Goal: Navigation & Orientation: Understand site structure

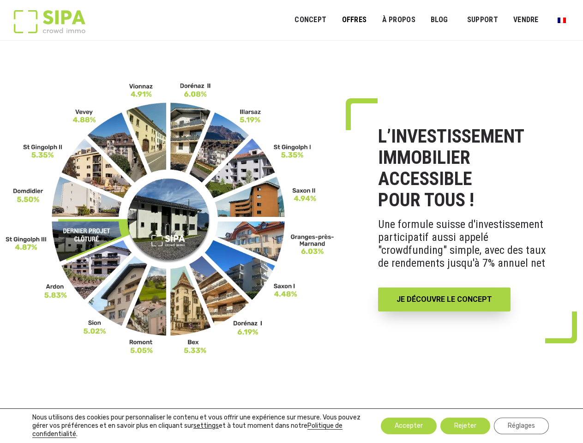
click at [354, 20] on link "OFFRES" at bounding box center [354, 20] width 37 height 21
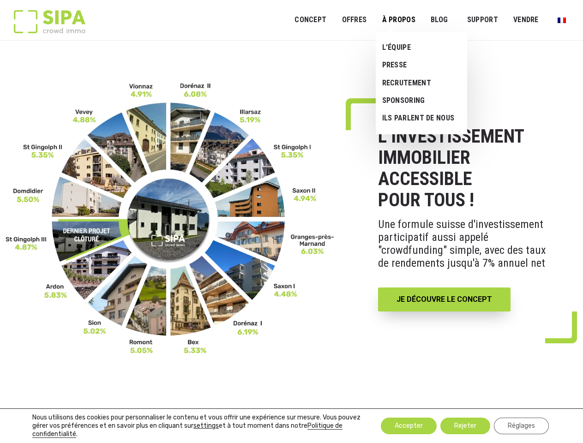
click at [398, 20] on link "À PROPOS" at bounding box center [399, 20] width 46 height 21
click at [483, 20] on link "SUPPORT" at bounding box center [482, 20] width 43 height 21
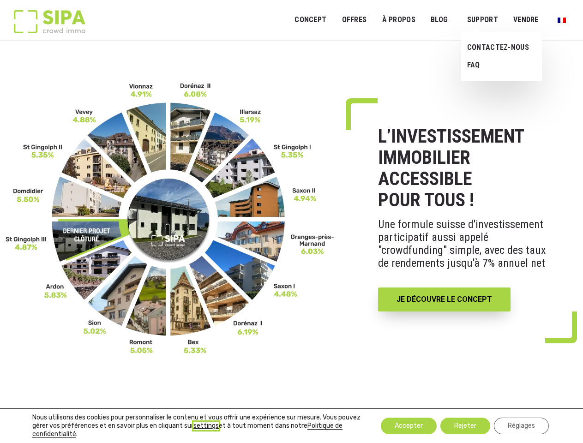
click at [206, 426] on button "settings" at bounding box center [205, 426] width 25 height 8
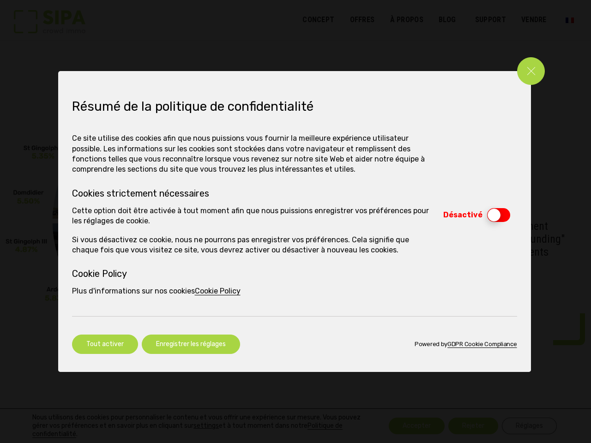
click at [409, 426] on div "Loading... Fermer les réglages des cookies GDPR Résumé de la politique de confi…" at bounding box center [295, 221] width 591 height 443
